Goal: Task Accomplishment & Management: Complete application form

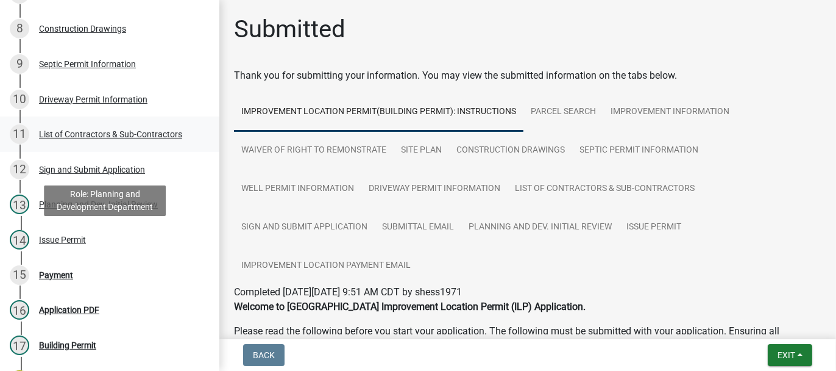
scroll to position [609, 0]
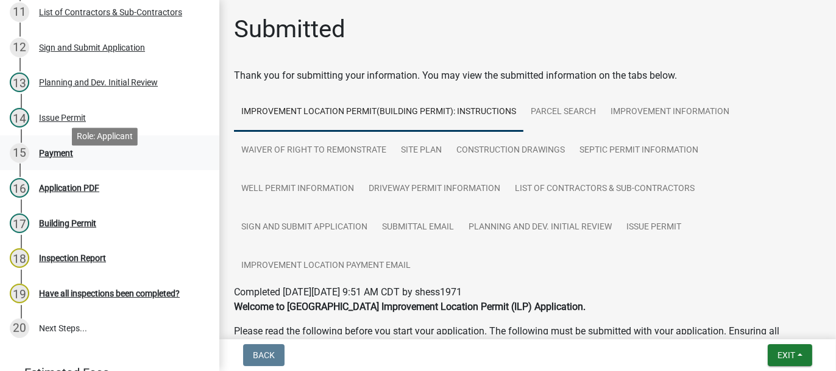
click at [66, 157] on div "Payment" at bounding box center [56, 153] width 34 height 9
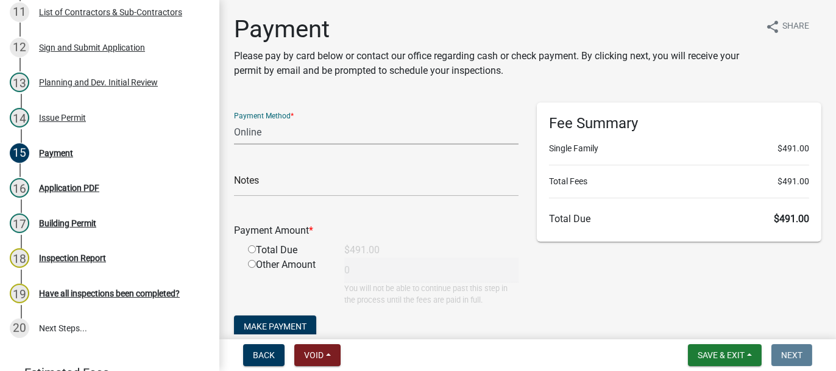
click at [250, 133] on select "Credit Card POS Check Cash Online" at bounding box center [376, 131] width 285 height 25
select select "2: 1"
click at [234, 119] on select "Credit Card POS Check Cash Online" at bounding box center [376, 131] width 285 height 25
click at [251, 248] on input "radio" at bounding box center [252, 249] width 8 height 8
radio input "true"
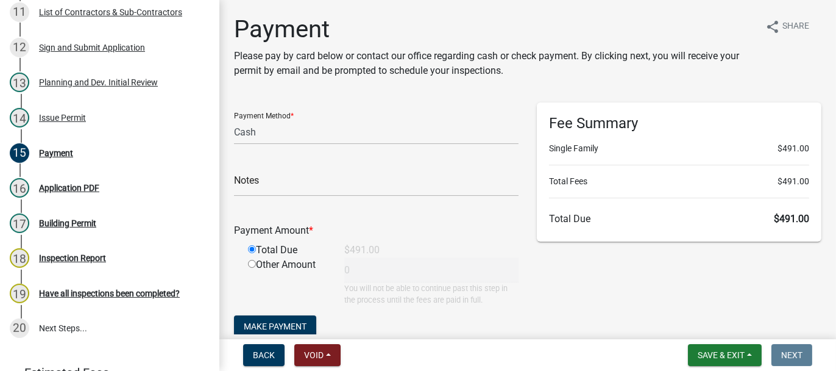
type input "491"
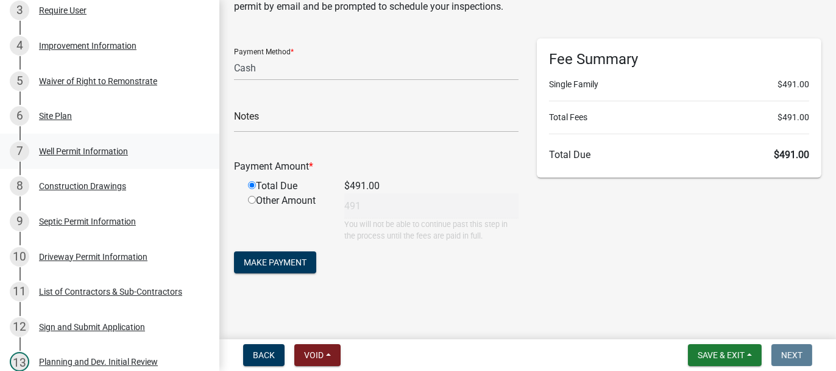
scroll to position [305, 0]
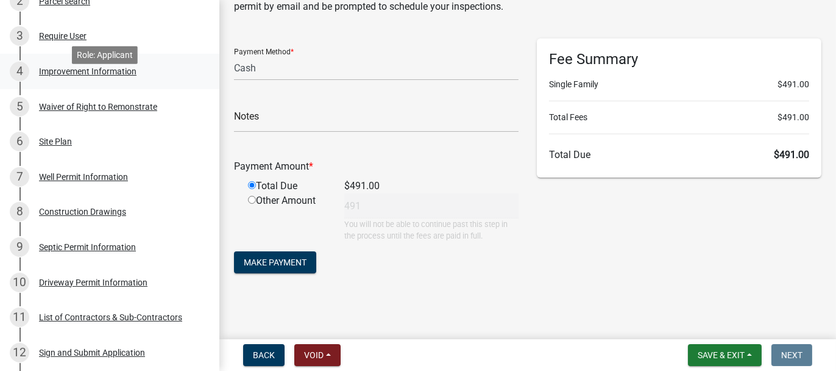
click at [79, 76] on div "Improvement Information" at bounding box center [88, 71] width 98 height 9
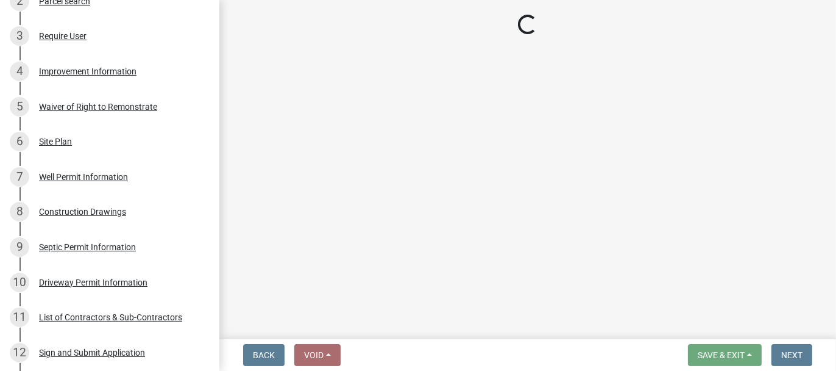
select select "8223da26-0ac6-488f-81e7-4bb0725dcd0b"
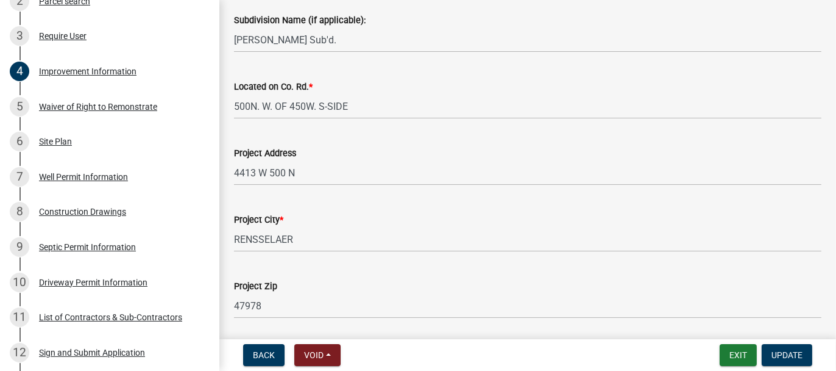
scroll to position [363, 0]
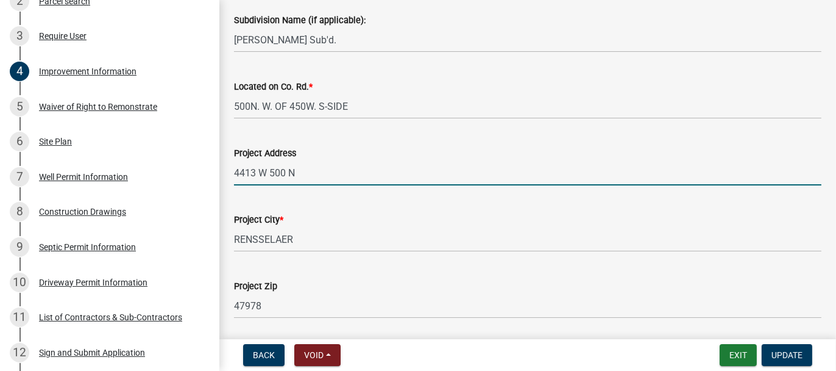
click at [305, 176] on input "4413 W 500 N" at bounding box center [528, 172] width 588 height 25
type input "4413 W 500 N, RENSSELAER"
click at [782, 354] on span "Update" at bounding box center [787, 355] width 31 height 10
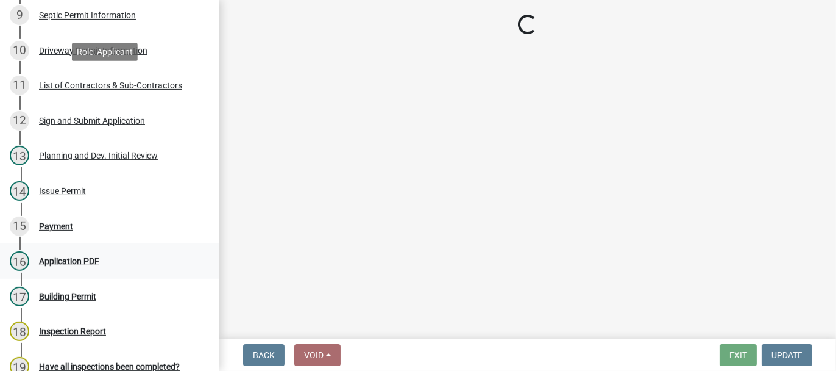
scroll to position [549, 0]
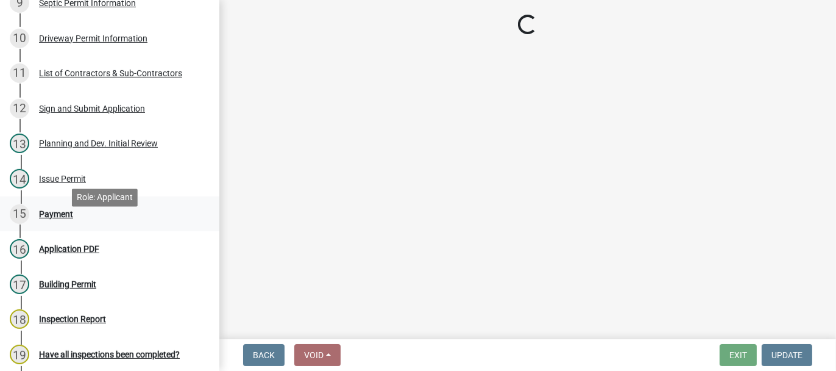
click at [48, 218] on div "Payment" at bounding box center [56, 214] width 34 height 9
select select "3: 3"
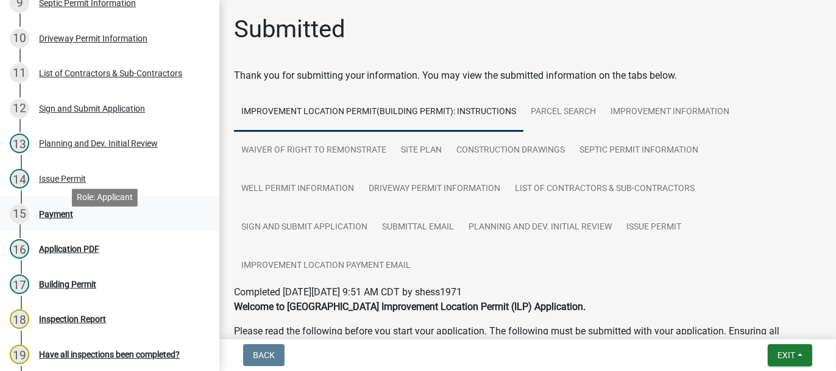
drag, startPoint x: 45, startPoint y: 228, endPoint x: 122, endPoint y: 244, distance: 78.5
click at [45, 218] on div "Payment" at bounding box center [56, 214] width 34 height 9
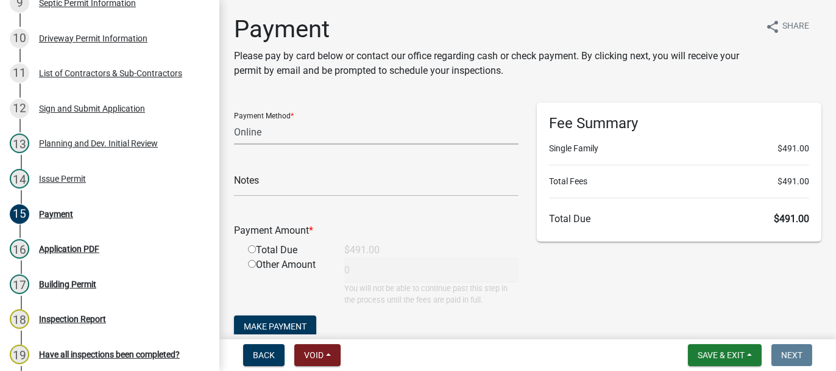
click at [253, 130] on select "Credit Card POS Check Cash Online" at bounding box center [376, 131] width 285 height 25
select select "2: 1"
click at [234, 119] on select "Credit Card POS Check Cash Online" at bounding box center [376, 131] width 285 height 25
click at [248, 247] on input "radio" at bounding box center [252, 249] width 8 height 8
radio input "true"
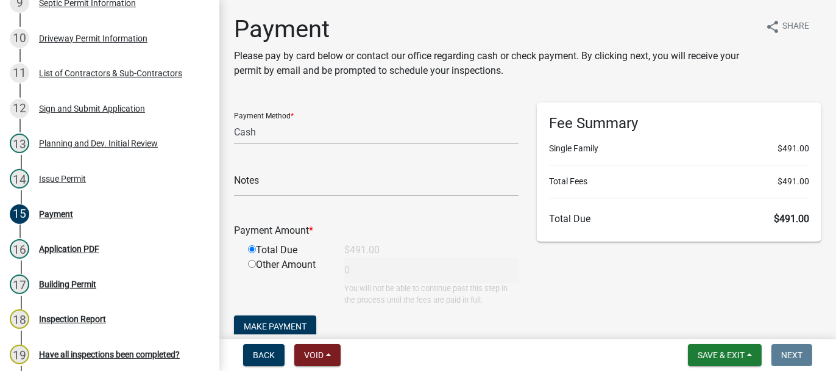
type input "491"
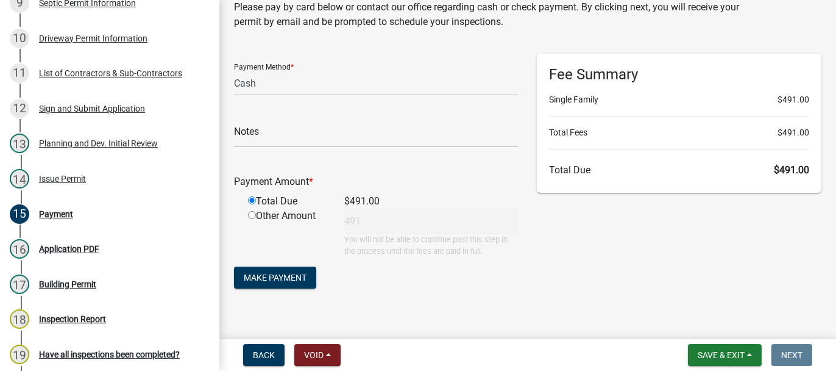
scroll to position [61, 0]
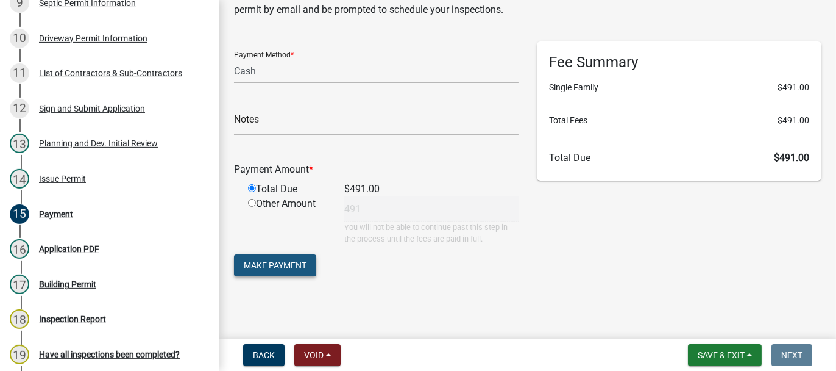
click at [275, 267] on span "Make Payment" at bounding box center [275, 265] width 63 height 10
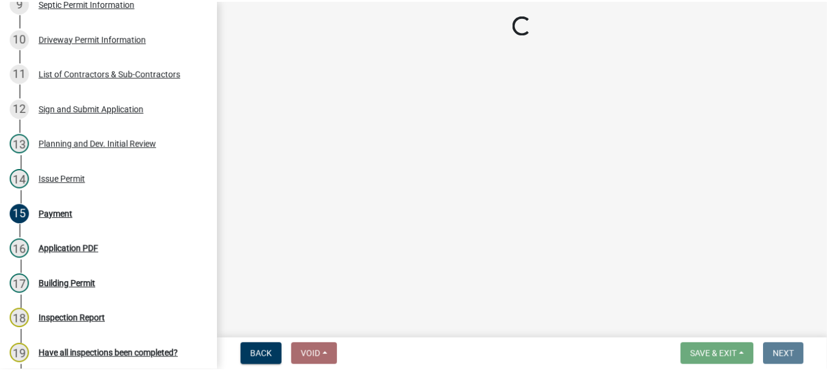
scroll to position [0, 0]
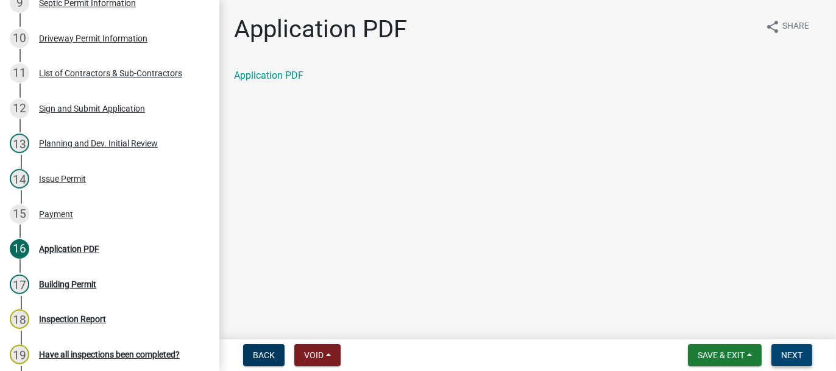
click at [795, 347] on button "Next" at bounding box center [792, 355] width 41 height 22
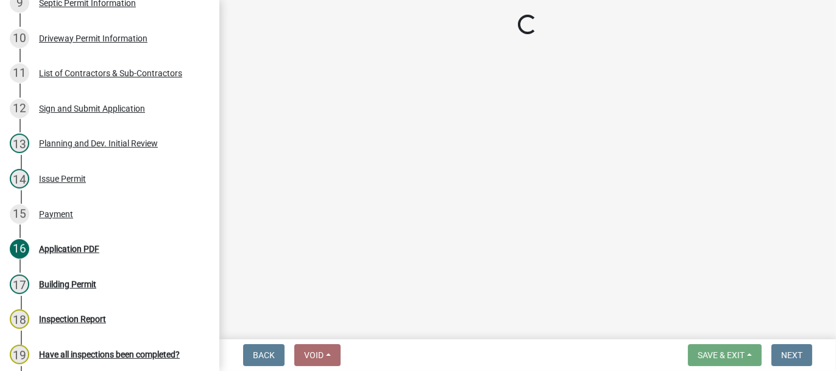
select select "62bb873c-c571-4454-ac8a-8c216551e2a3"
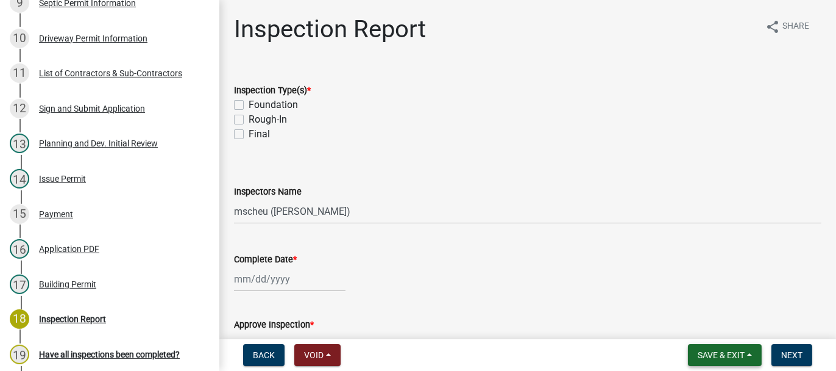
click at [702, 350] on span "Save & Exit" at bounding box center [721, 355] width 47 height 10
click at [698, 325] on button "Save & Exit" at bounding box center [713, 322] width 98 height 29
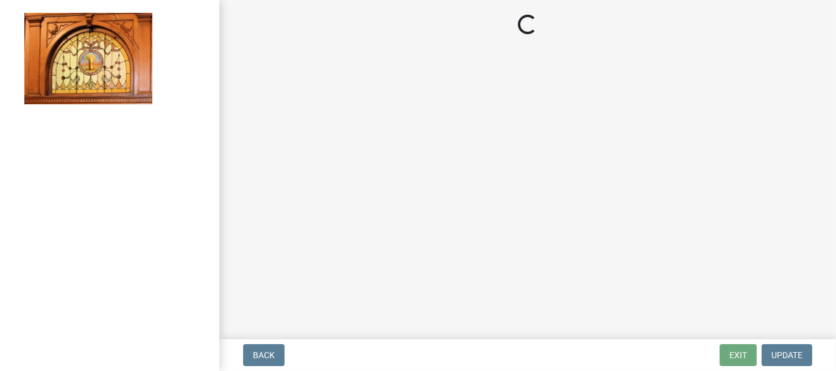
select select "62bb873c-c571-4454-ac8a-8c216551e2a3"
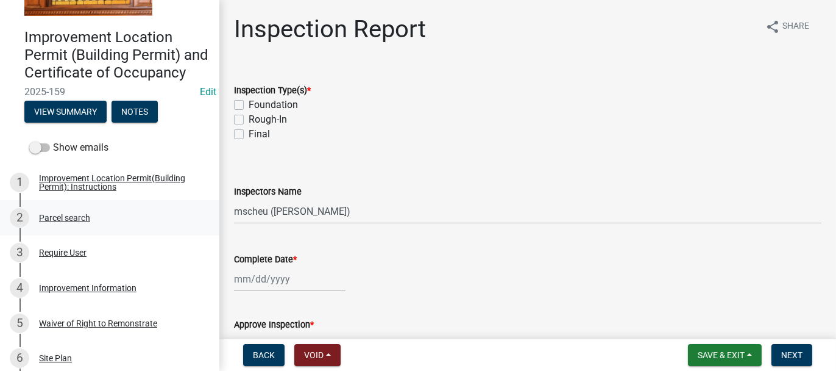
scroll to position [183, 0]
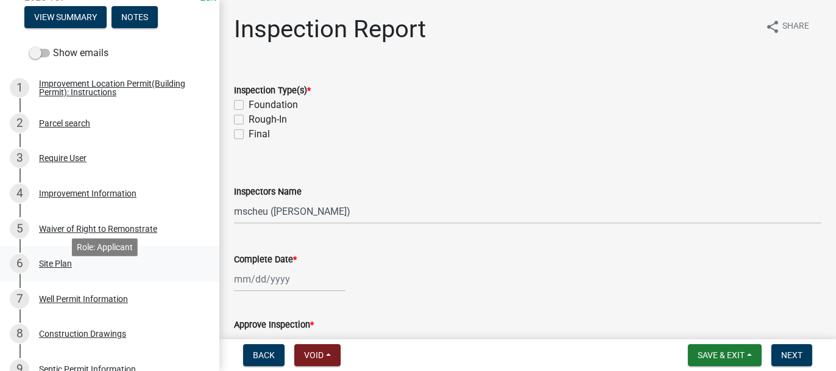
click at [50, 268] on div "Site Plan" at bounding box center [55, 263] width 33 height 9
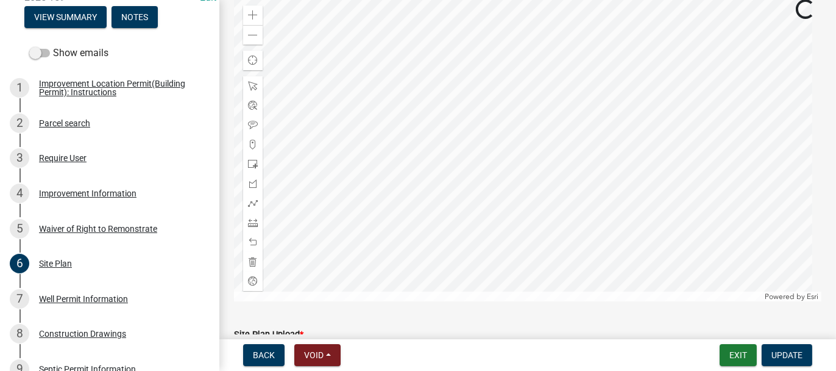
scroll to position [314, 0]
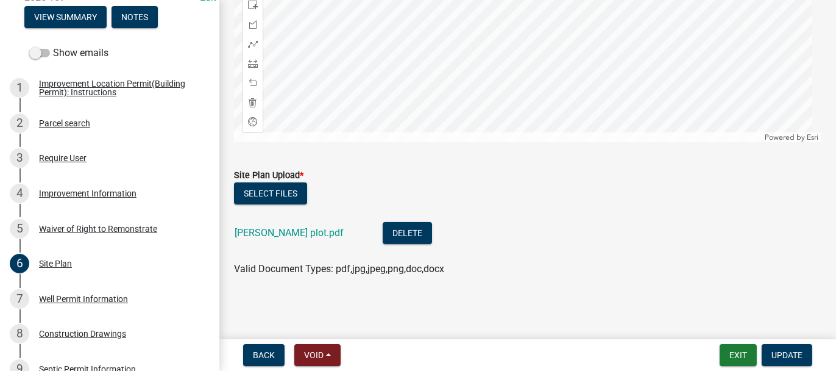
click at [251, 235] on link "[PERSON_NAME] plot.pdf" at bounding box center [289, 233] width 109 height 12
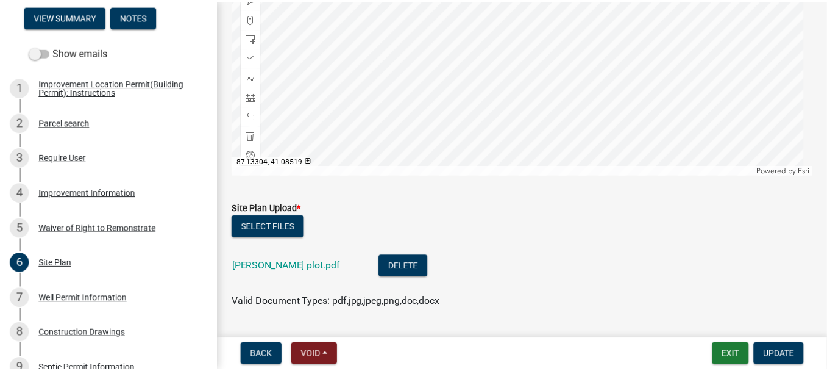
scroll to position [253, 0]
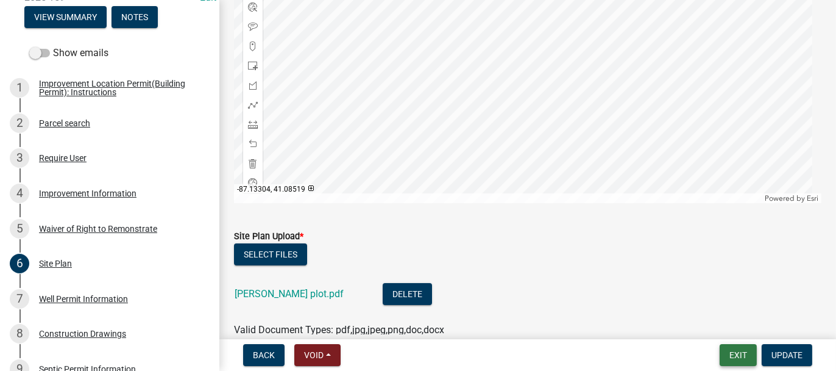
click at [727, 356] on button "Exit" at bounding box center [738, 355] width 37 height 22
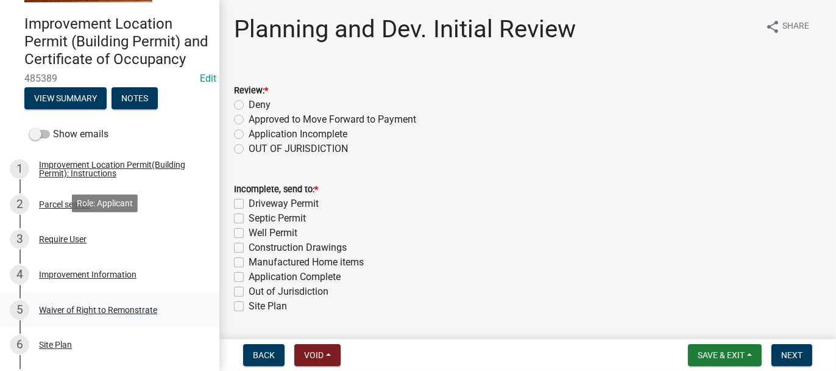
scroll to position [122, 0]
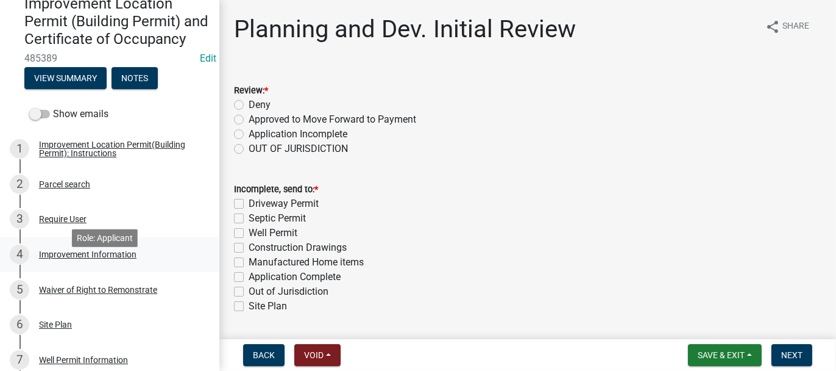
click at [59, 258] on div "Improvement Information" at bounding box center [88, 254] width 98 height 9
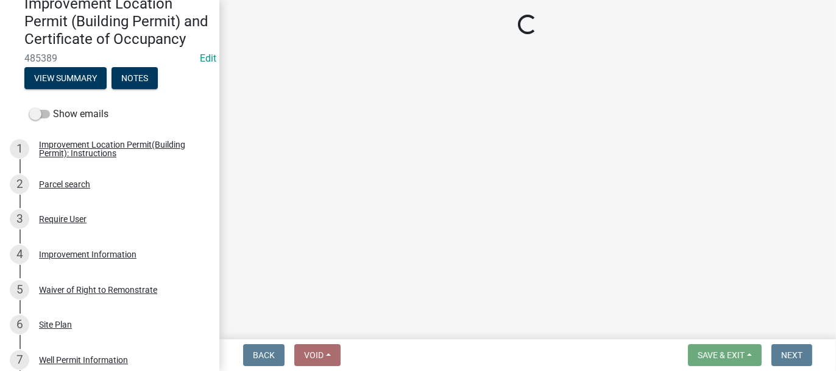
select select "8223da26-0ac6-488f-81e7-4bb0725dcd0b"
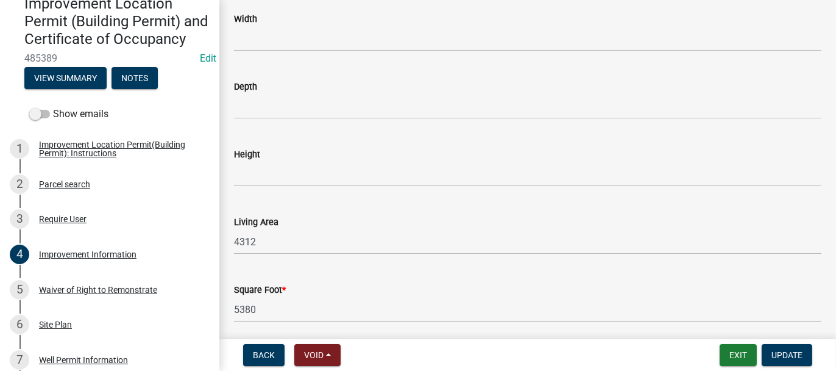
scroll to position [1947, 0]
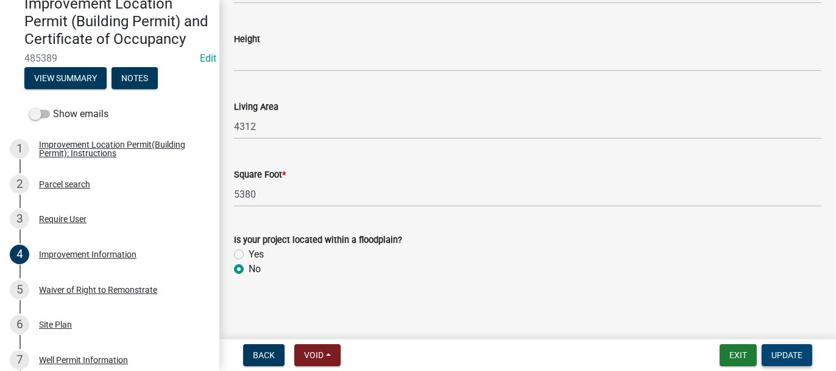
click at [784, 350] on span "Update" at bounding box center [787, 355] width 31 height 10
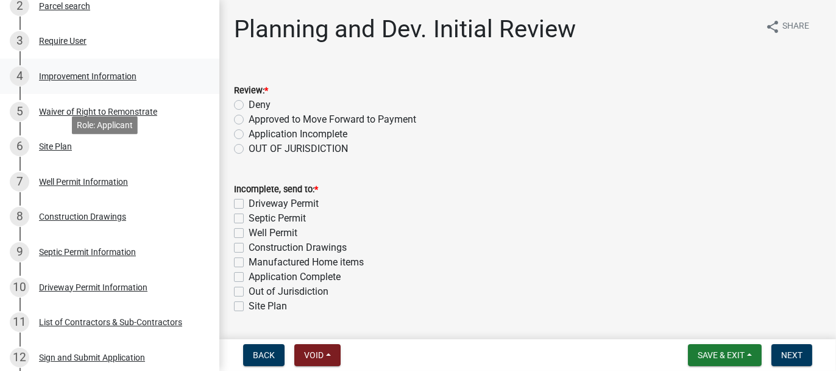
scroll to position [305, 0]
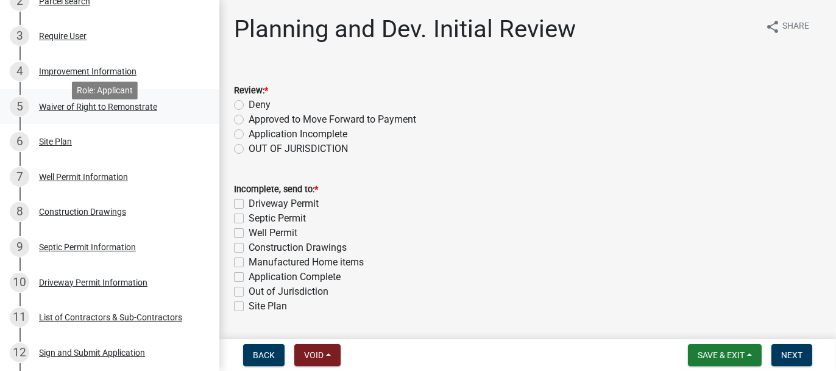
click at [60, 111] on div "Waiver of Right to Remonstrate" at bounding box center [98, 106] width 118 height 9
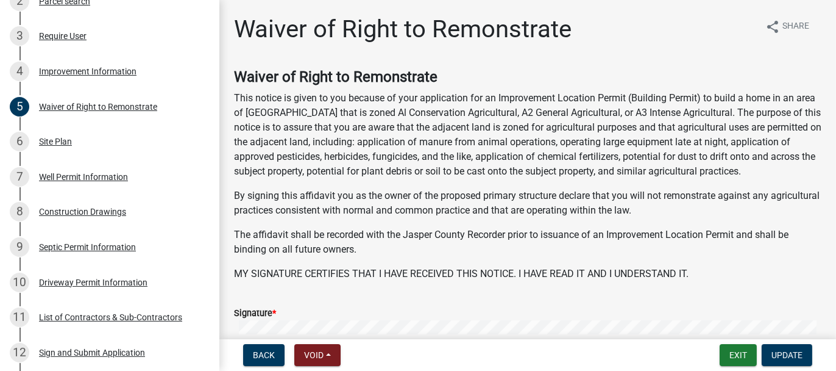
scroll to position [174, 0]
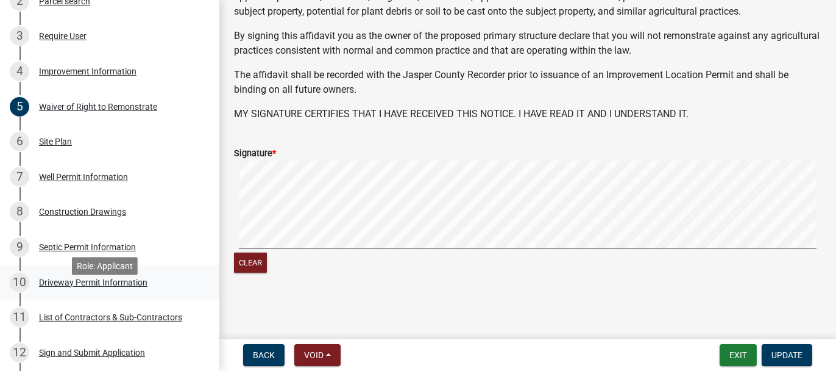
click at [62, 286] on div "Driveway Permit Information" at bounding box center [93, 282] width 108 height 9
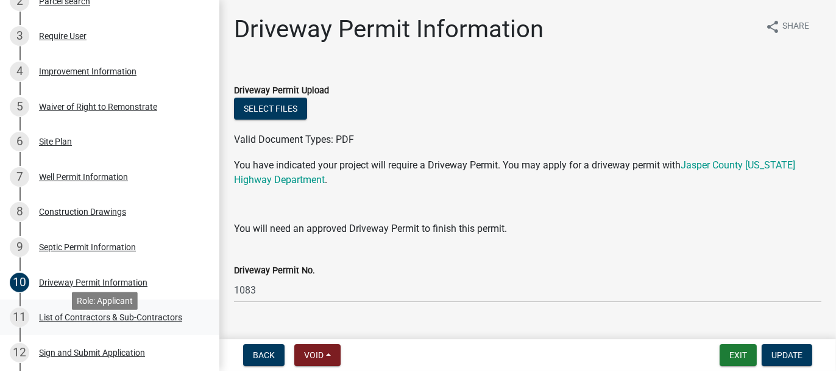
click at [58, 321] on div "List of Contractors & Sub-Contractors" at bounding box center [110, 317] width 143 height 9
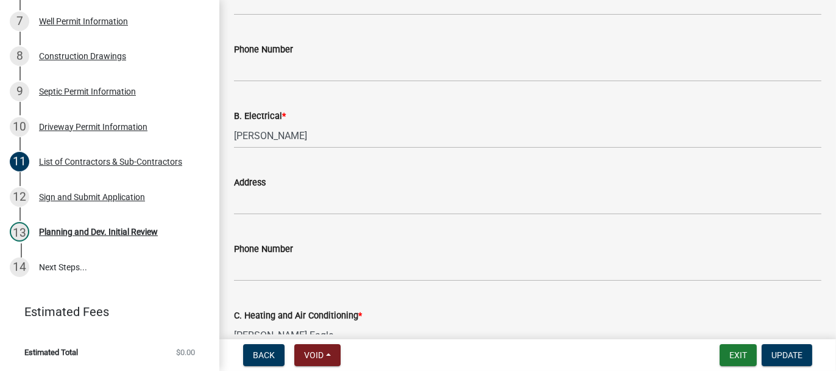
scroll to position [477, 0]
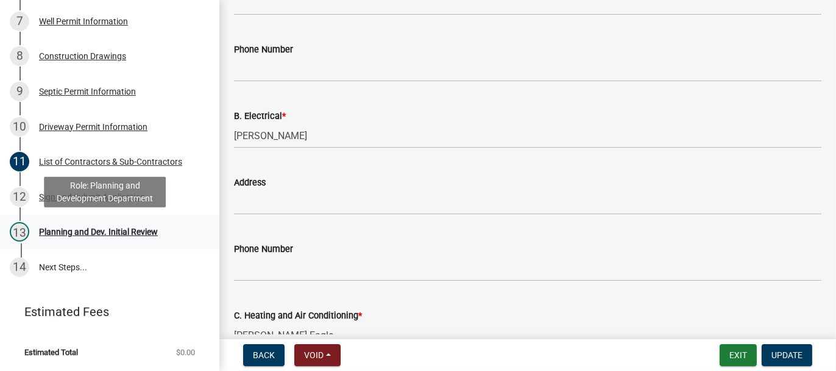
click at [65, 229] on div "Planning and Dev. Initial Review" at bounding box center [98, 231] width 119 height 9
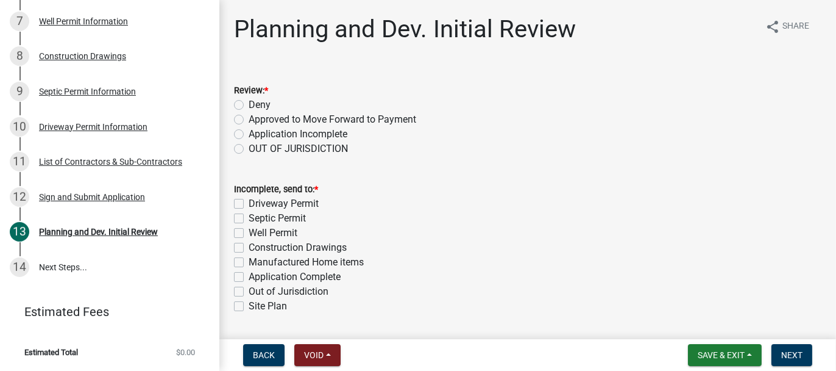
click at [249, 121] on label "Approved to Move Forward to Payment" at bounding box center [333, 119] width 168 height 15
click at [249, 120] on input "Approved to Move Forward to Payment" at bounding box center [253, 116] width 8 height 8
radio input "true"
click at [249, 278] on label "Application Complete" at bounding box center [295, 276] width 92 height 15
click at [249, 277] on input "Application Complete" at bounding box center [253, 273] width 8 height 8
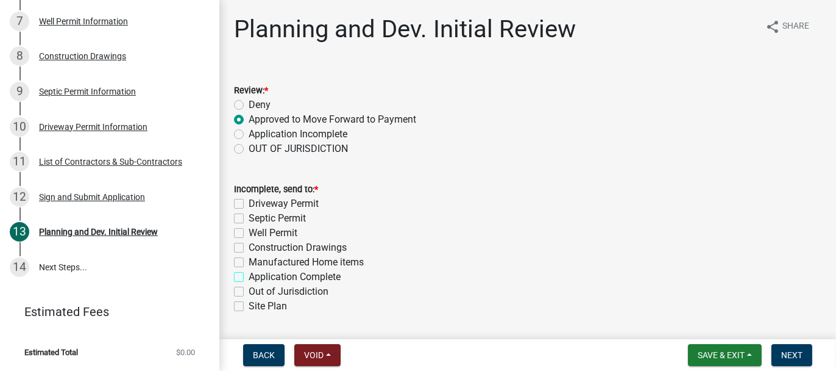
checkbox input "true"
checkbox input "false"
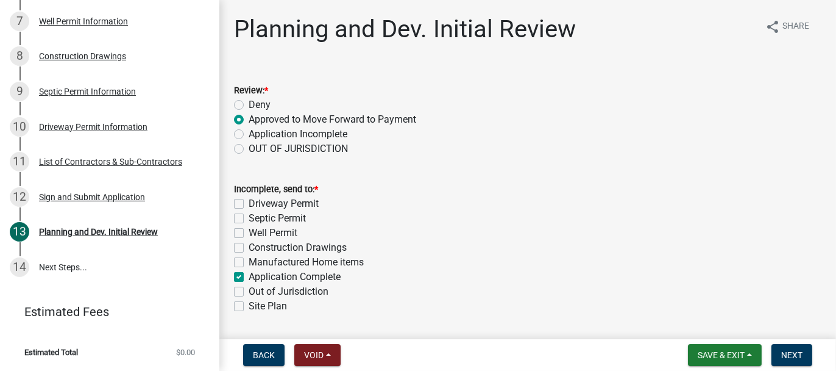
checkbox input "false"
checkbox input "true"
checkbox input "false"
click at [805, 358] on button "Next" at bounding box center [792, 355] width 41 height 22
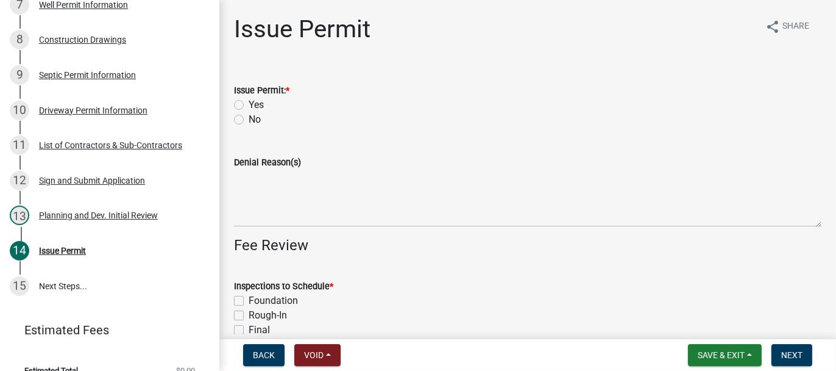
scroll to position [512, 0]
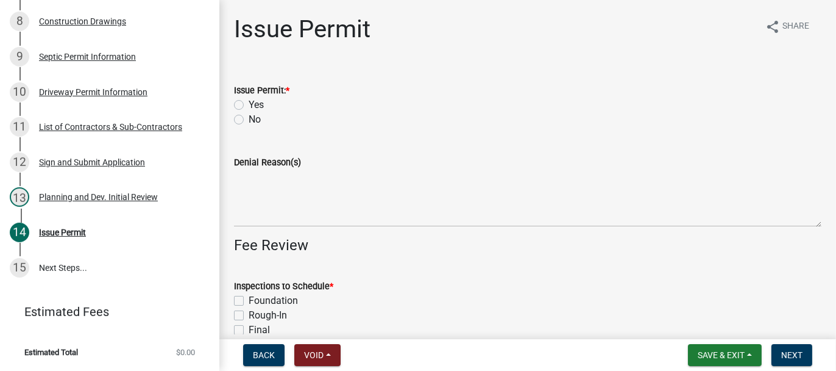
click at [249, 103] on label "Yes" at bounding box center [256, 105] width 15 height 15
click at [249, 103] on input "Yes" at bounding box center [253, 102] width 8 height 8
radio input "true"
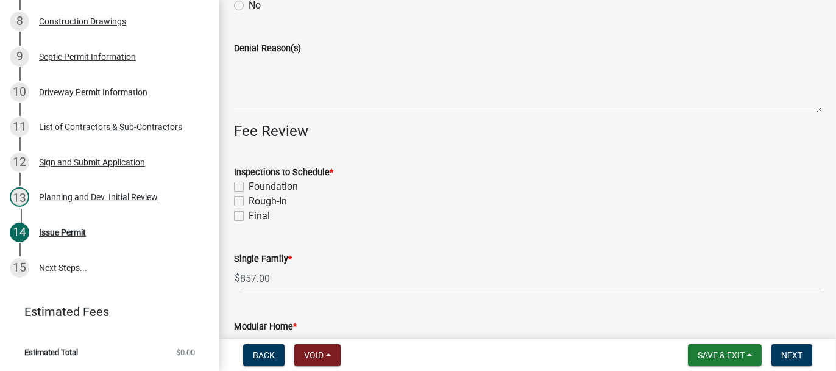
scroll to position [122, 0]
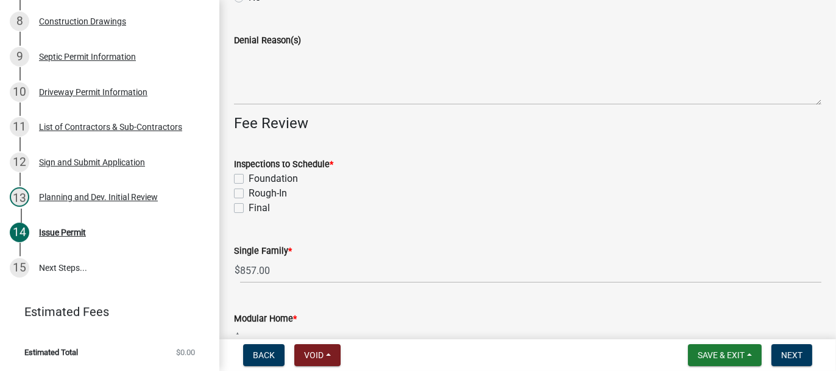
click at [249, 178] on label "Foundation" at bounding box center [273, 178] width 49 height 15
click at [249, 178] on input "Foundation" at bounding box center [253, 175] width 8 height 8
checkbox input "true"
checkbox input "false"
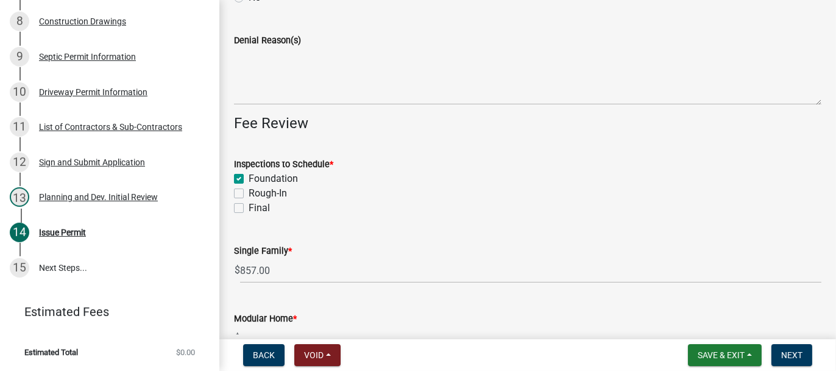
click at [249, 194] on label "Rough-In" at bounding box center [268, 193] width 38 height 15
click at [249, 194] on input "Rough-In" at bounding box center [253, 190] width 8 height 8
checkbox input "true"
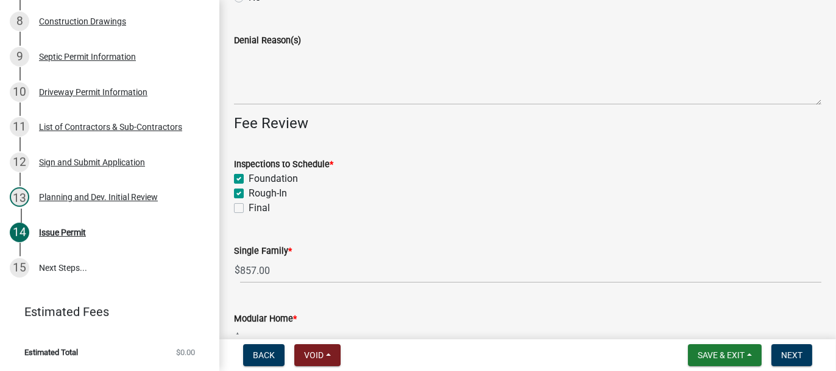
click at [249, 208] on label "Final" at bounding box center [259, 208] width 21 height 15
click at [249, 208] on input "Final" at bounding box center [253, 205] width 8 height 8
checkbox input "true"
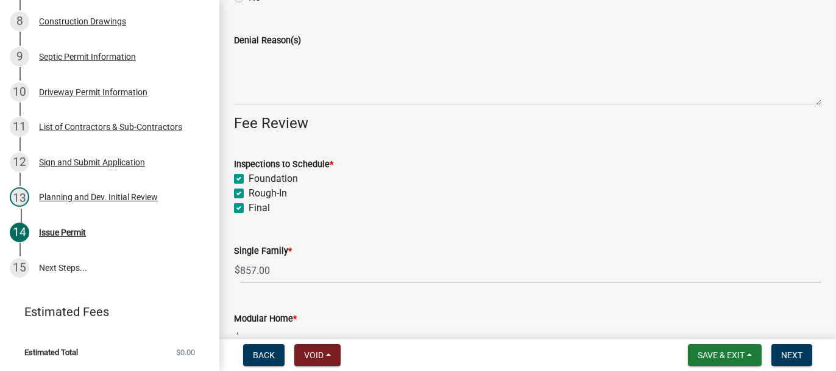
checkbox input "true"
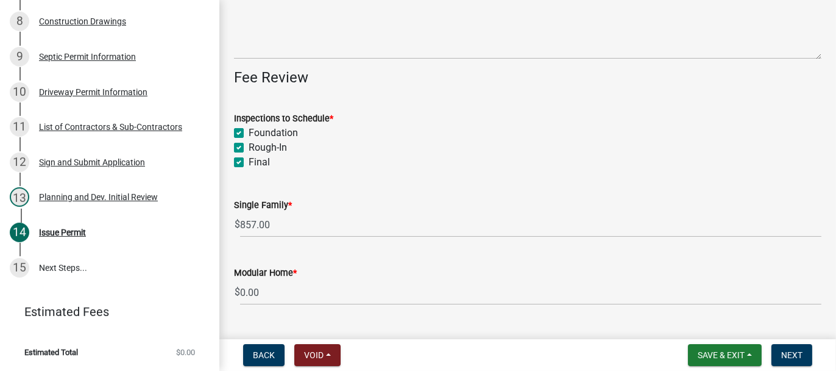
scroll to position [0, 0]
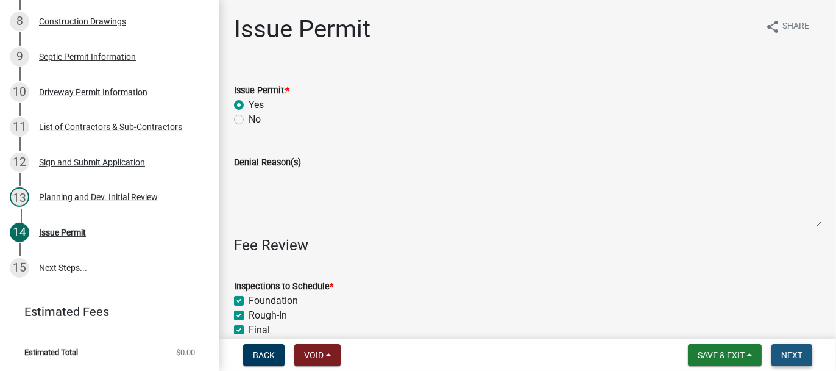
click at [785, 350] on span "Next" at bounding box center [791, 355] width 21 height 10
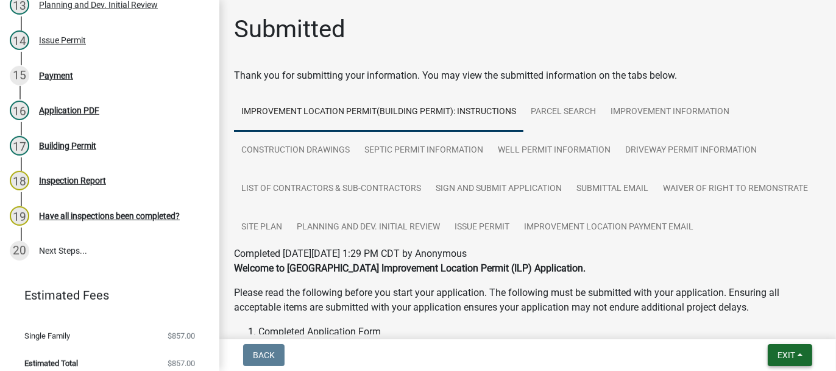
click at [778, 358] on span "Exit" at bounding box center [787, 355] width 18 height 10
click at [761, 327] on button "Save & Exit" at bounding box center [763, 322] width 98 height 29
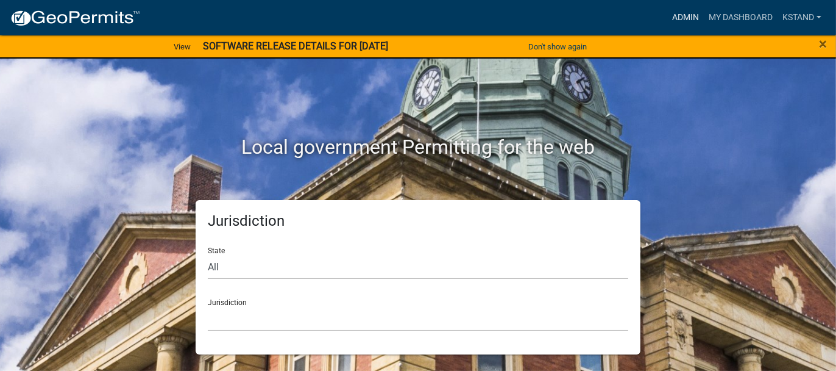
click at [682, 19] on link "Admin" at bounding box center [685, 17] width 37 height 23
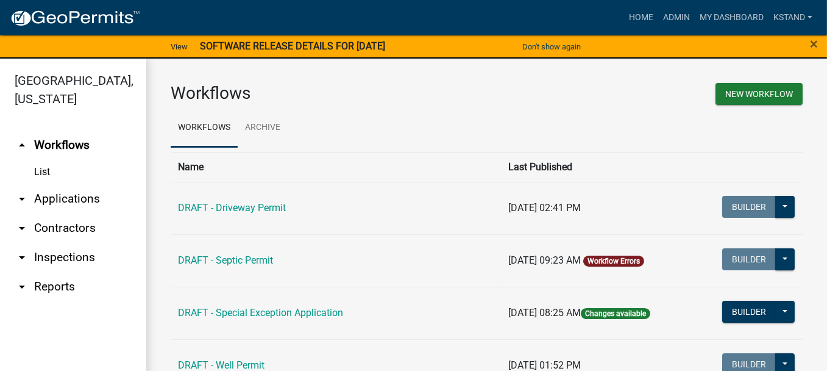
click at [56, 196] on link "arrow_drop_down Applications" at bounding box center [73, 198] width 146 height 29
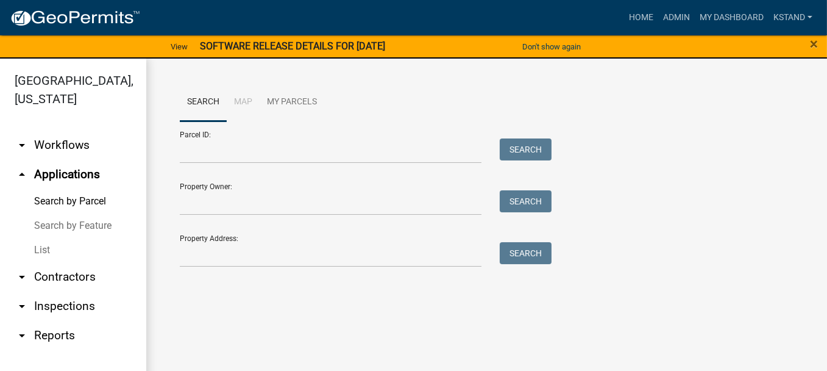
click at [46, 252] on link "List" at bounding box center [73, 250] width 146 height 24
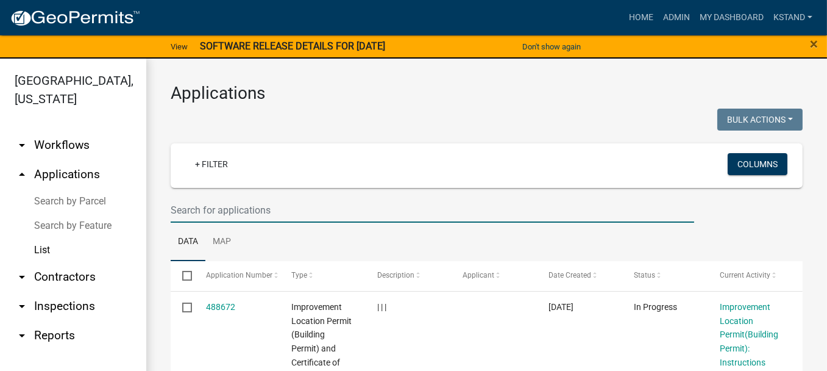
click at [184, 210] on input "text" at bounding box center [433, 209] width 524 height 25
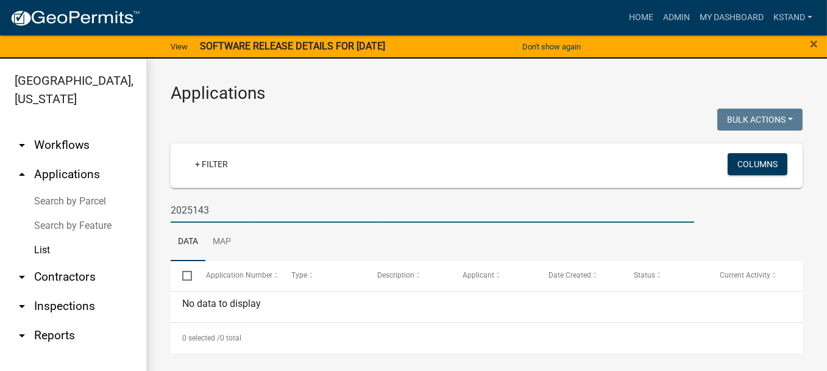
click at [192, 208] on input "2025143" at bounding box center [433, 209] width 524 height 25
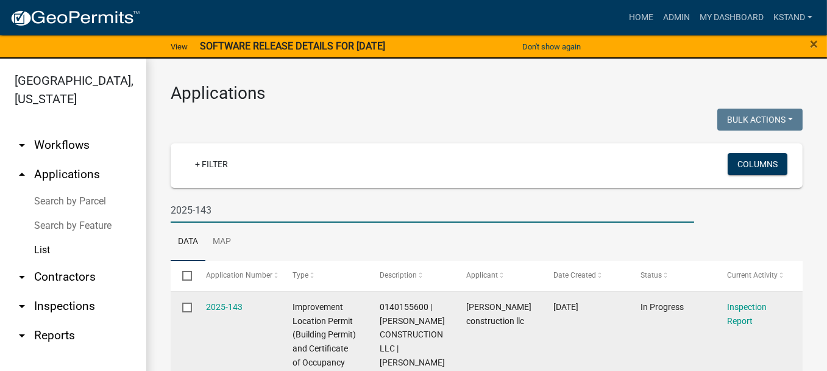
type input "2025-143"
click at [217, 297] on datatable-body-cell "2025-143" at bounding box center [237, 355] width 87 height 129
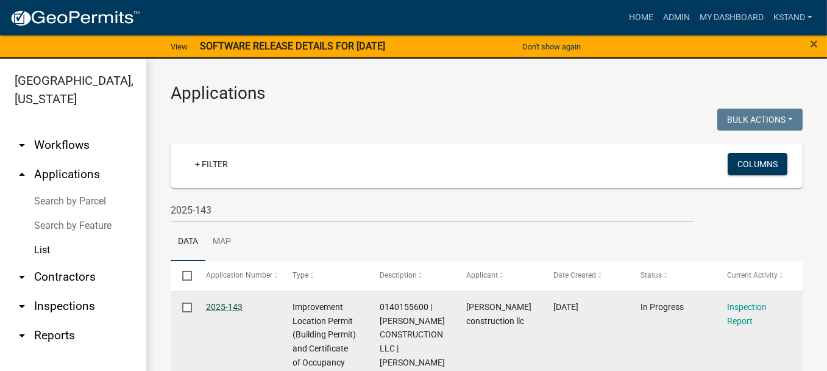
click at [216, 306] on link "2025-143" at bounding box center [224, 307] width 37 height 10
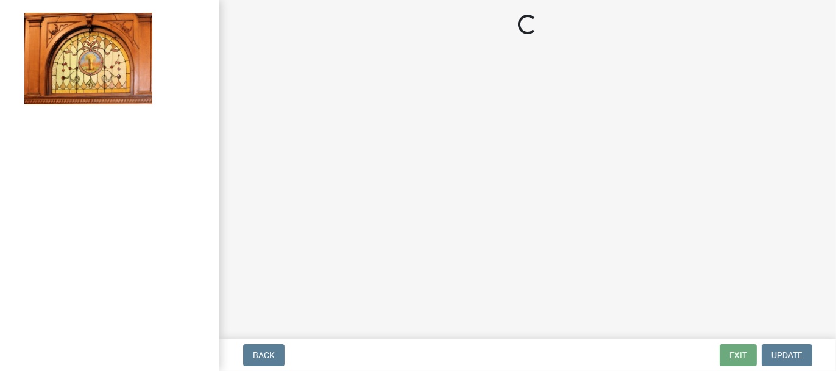
select select "62bb873c-c571-4454-ac8a-8c216551e2a3"
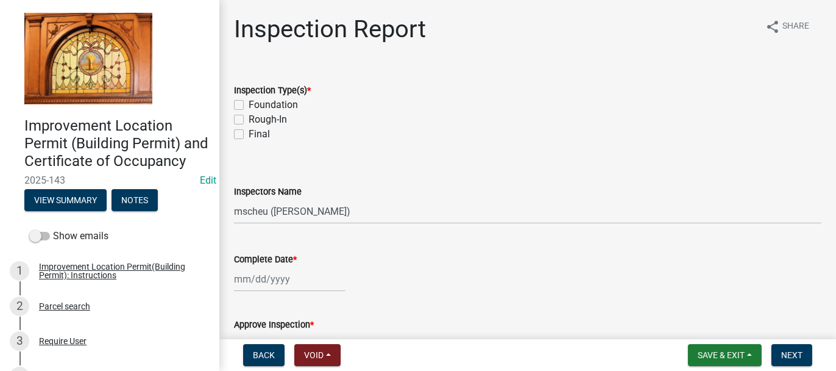
click at [249, 103] on label "Foundation" at bounding box center [273, 105] width 49 height 15
click at [249, 103] on input "Foundation" at bounding box center [253, 102] width 8 height 8
checkbox input "true"
checkbox input "false"
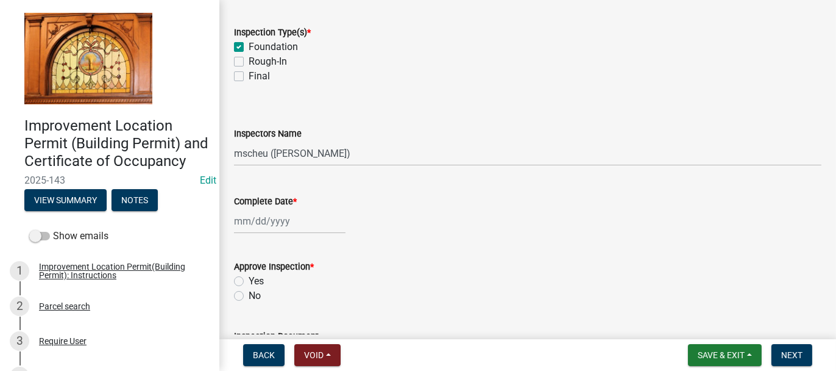
scroll to position [244, 0]
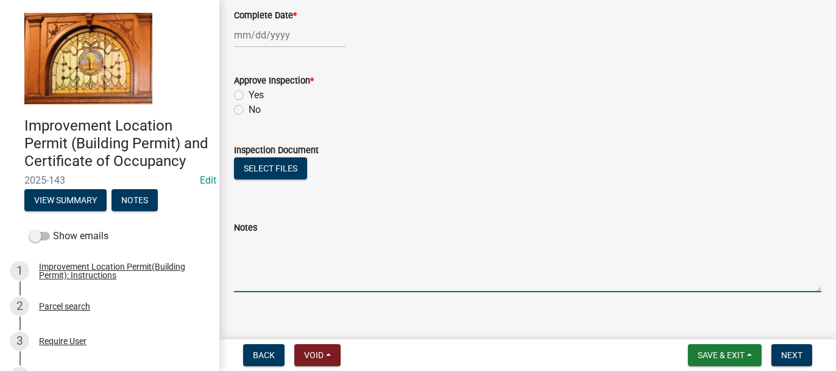
click at [251, 247] on textarea "Notes" at bounding box center [528, 263] width 588 height 57
type textarea "FOUNDATION 10-2-2025"
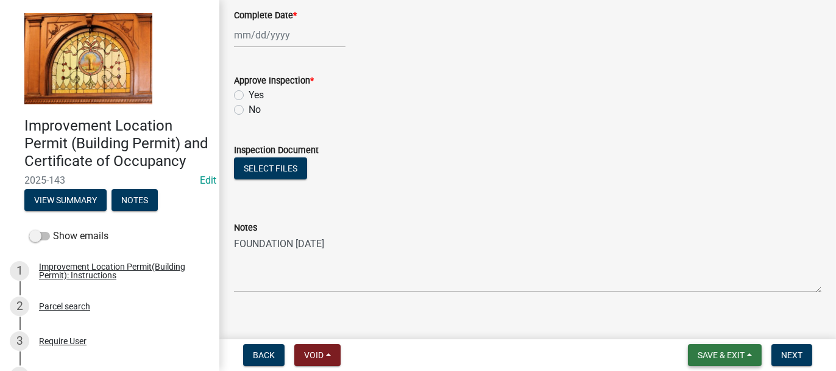
click at [699, 354] on span "Save & Exit" at bounding box center [721, 355] width 47 height 10
click at [697, 328] on button "Save & Exit" at bounding box center [713, 322] width 98 height 29
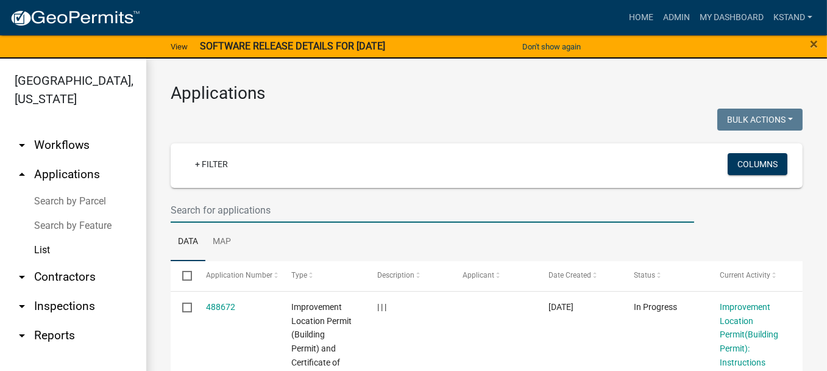
click at [211, 207] on input "text" at bounding box center [433, 209] width 524 height 25
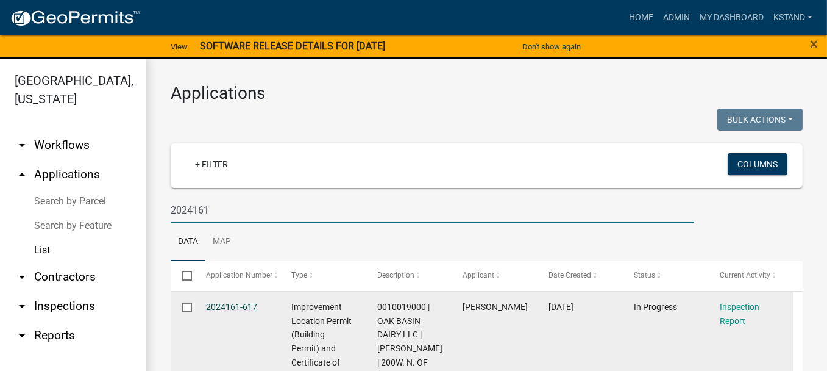
type input "2024161"
click at [221, 303] on link "2024161-617" at bounding box center [231, 307] width 51 height 10
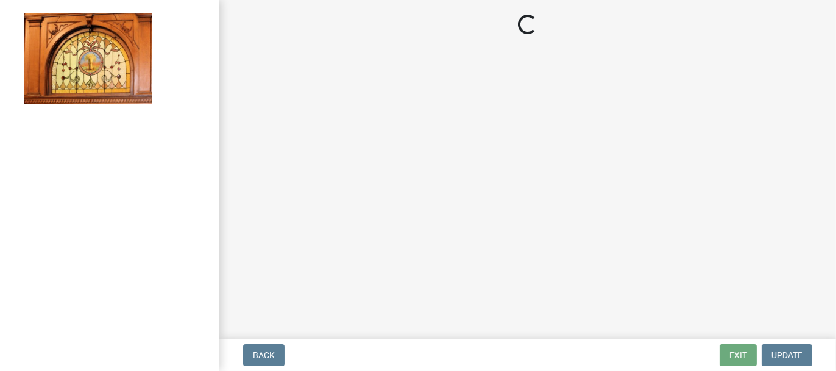
select select "62bb873c-c571-4454-ac8a-8c216551e2a3"
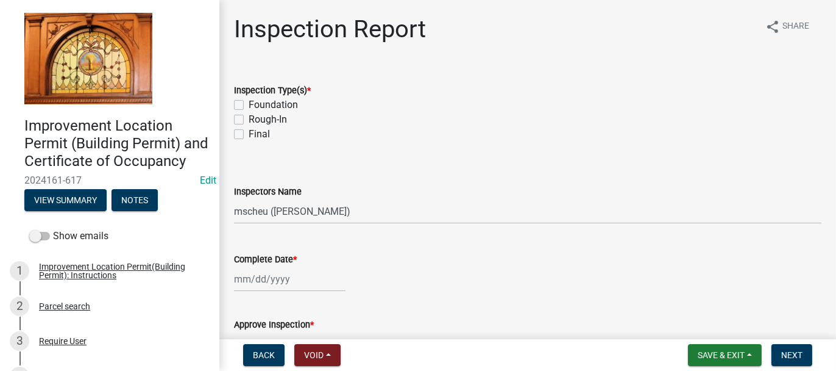
click at [249, 135] on label "Final" at bounding box center [259, 134] width 21 height 15
click at [249, 135] on input "Final" at bounding box center [253, 131] width 8 height 8
checkbox input "true"
checkbox input "false"
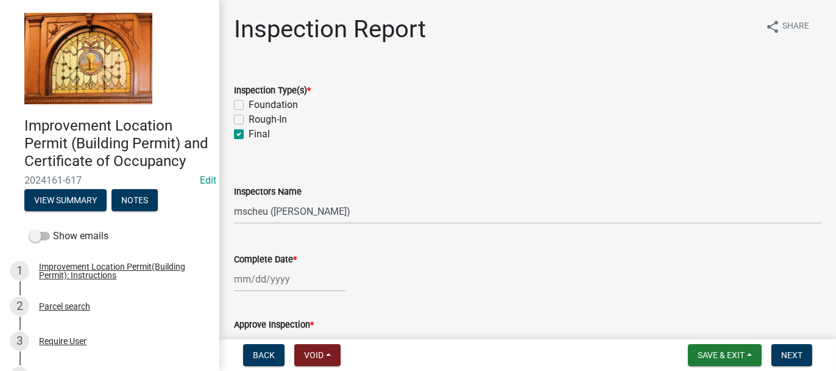
checkbox input "true"
click at [248, 279] on div at bounding box center [290, 278] width 112 height 25
select select "10"
select select "2025"
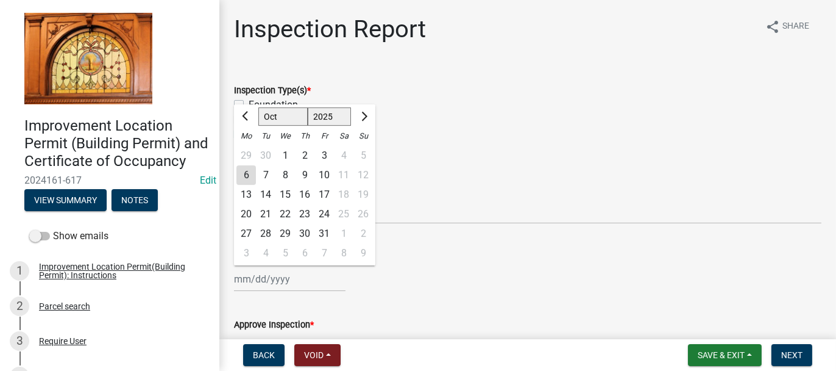
click at [302, 153] on div "2" at bounding box center [305, 156] width 20 height 20
type input "10/02/2025"
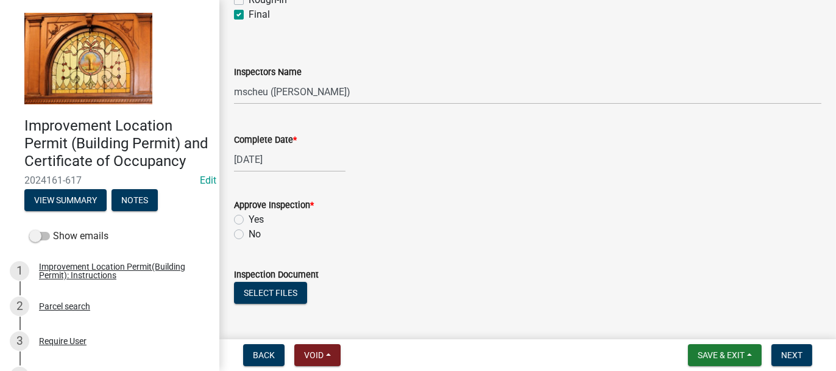
scroll to position [122, 0]
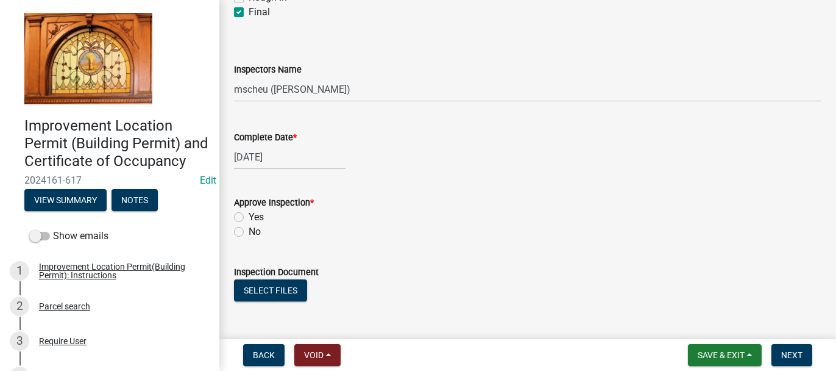
click at [249, 219] on label "Yes" at bounding box center [256, 217] width 15 height 15
click at [249, 218] on input "Yes" at bounding box center [253, 214] width 8 height 8
radio input "true"
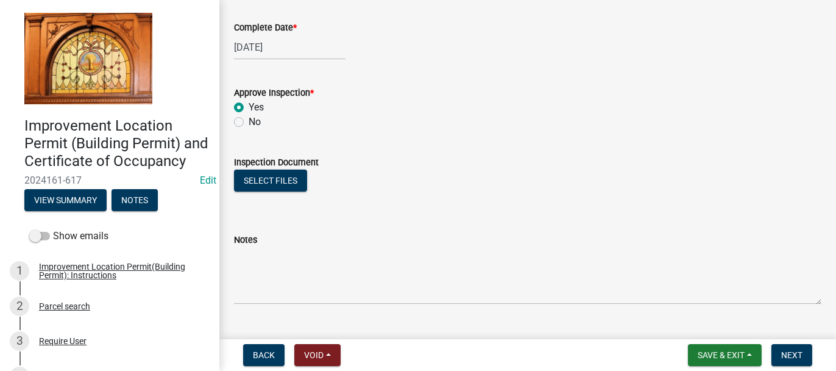
scroll to position [244, 0]
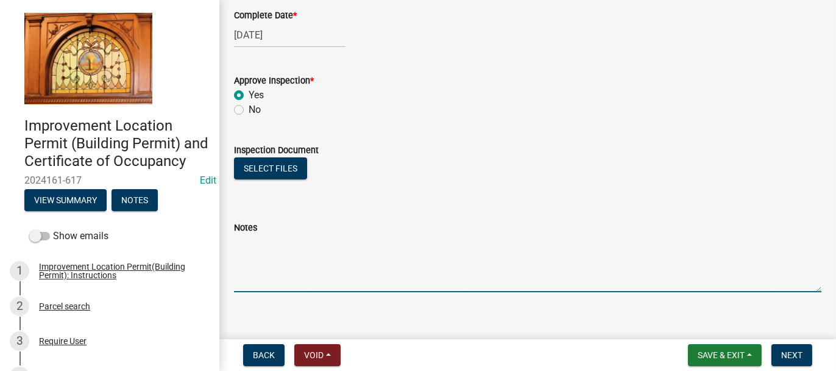
click at [239, 251] on textarea "Notes" at bounding box center [528, 263] width 588 height 57
type textarea "FINAL 10-2-2025"
click at [716, 355] on span "Save & Exit" at bounding box center [721, 355] width 47 height 10
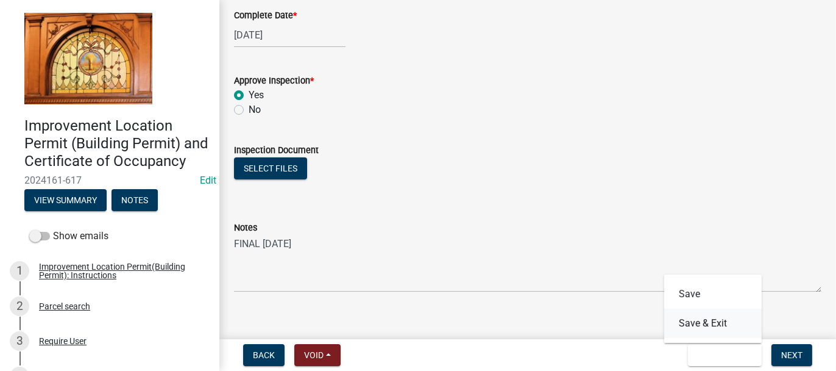
click at [708, 327] on button "Save & Exit" at bounding box center [713, 322] width 98 height 29
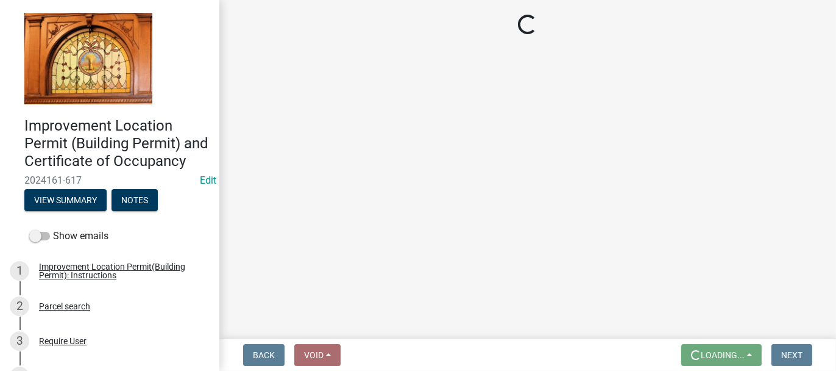
scroll to position [0, 0]
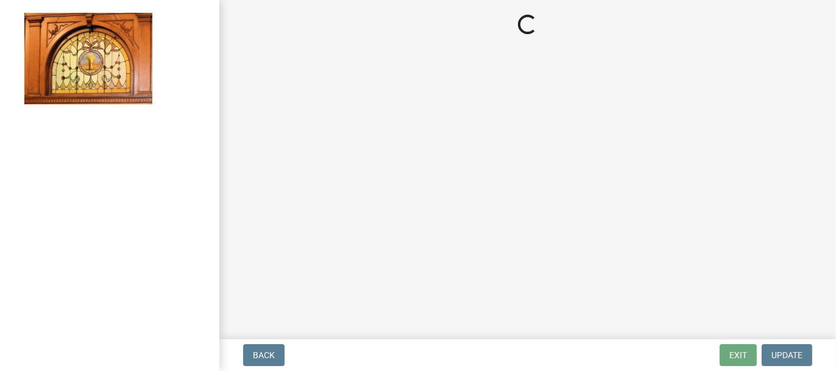
select select "62bb873c-c571-4454-ac8a-8c216551e2a3"
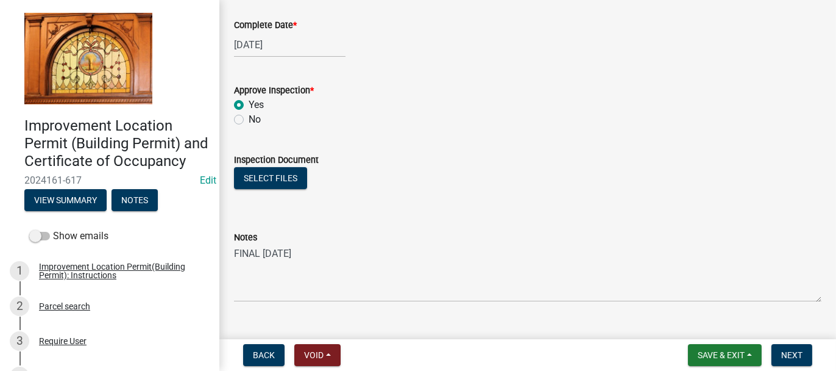
scroll to position [244, 0]
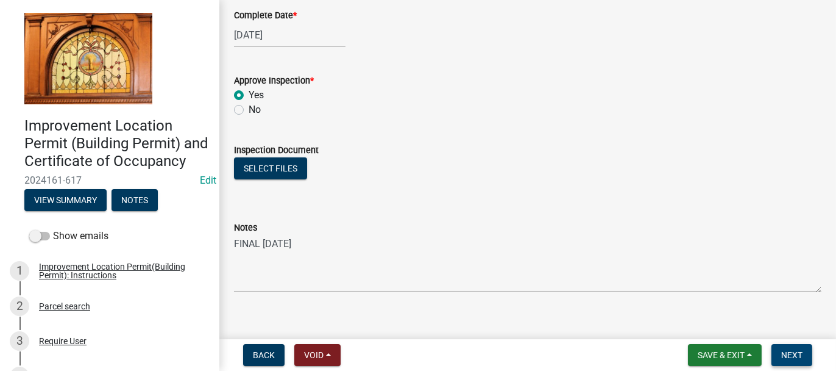
click at [787, 357] on span "Next" at bounding box center [791, 355] width 21 height 10
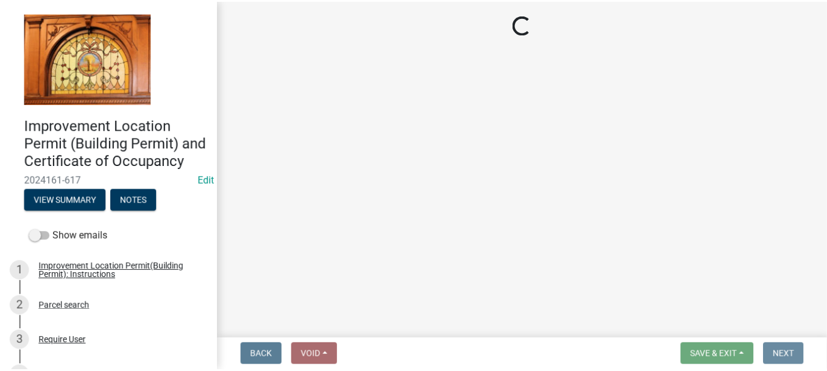
scroll to position [0, 0]
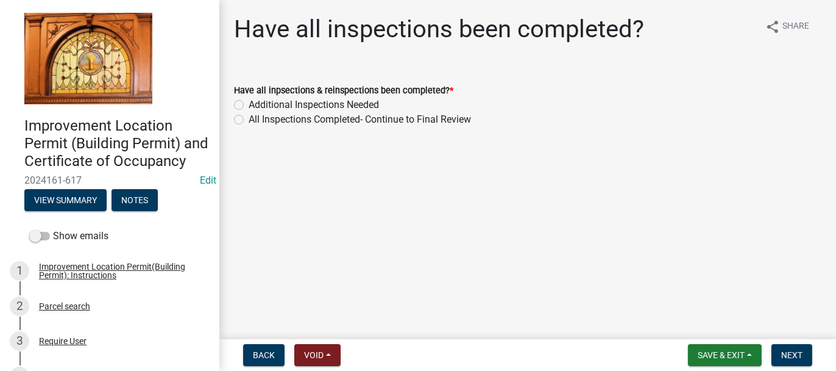
click at [249, 119] on label "All Inspections Completed- Continue to Final Review" at bounding box center [360, 119] width 222 height 15
click at [249, 119] on input "All Inspections Completed- Continue to Final Review" at bounding box center [253, 116] width 8 height 8
radio input "true"
click at [794, 352] on span "Next" at bounding box center [791, 355] width 21 height 10
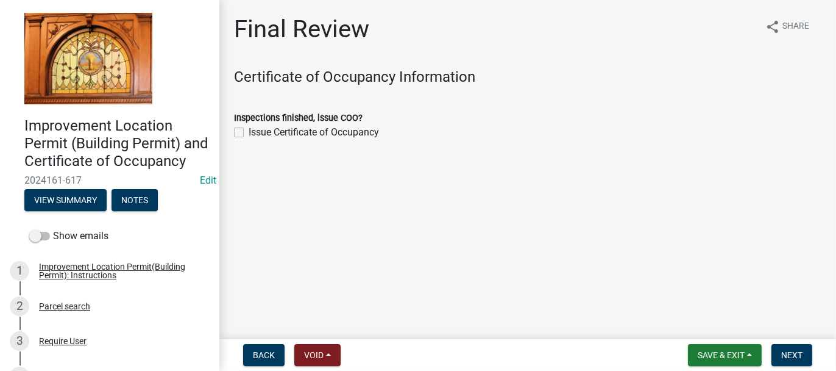
click at [249, 130] on label "Issue Certificate of Occupancy" at bounding box center [314, 132] width 130 height 15
click at [249, 130] on input "Issue Certificate of Occupancy" at bounding box center [253, 129] width 8 height 8
checkbox input "true"
click at [787, 352] on span "Next" at bounding box center [791, 355] width 21 height 10
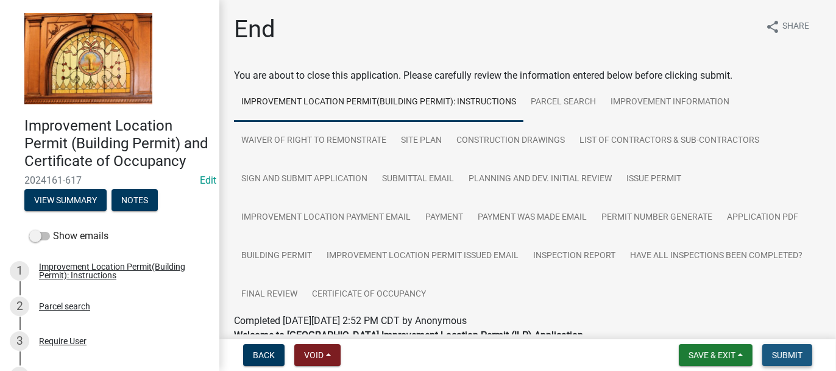
click at [784, 358] on span "Submit" at bounding box center [787, 355] width 30 height 10
